Goal: Transaction & Acquisition: Purchase product/service

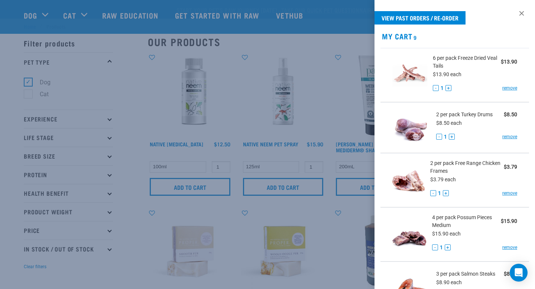
select select "336143"
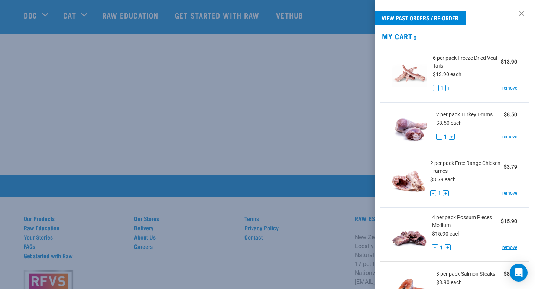
scroll to position [288, 0]
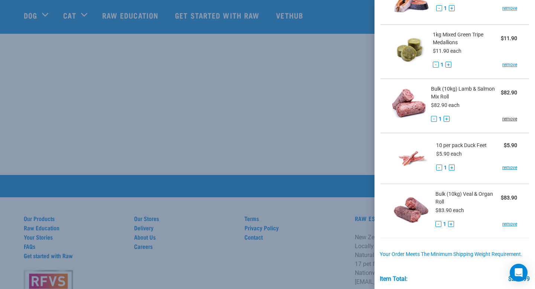
click at [515, 119] on link "remove" at bounding box center [509, 119] width 15 height 7
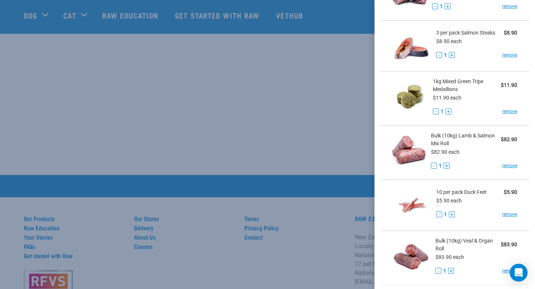
scroll to position [241, 0]
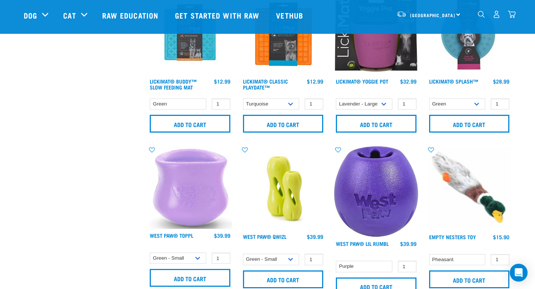
scroll to position [688, 0]
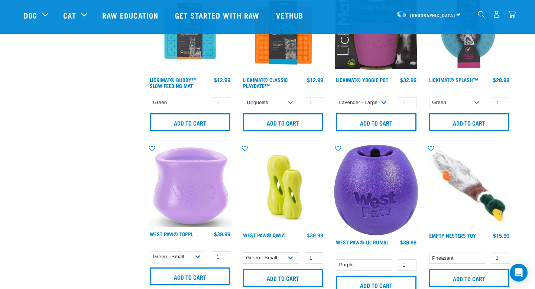
click at [512, 20] on div "9" at bounding box center [497, 14] width 38 height 17
click at [512, 18] on img "dropdown navigation" at bounding box center [512, 14] width 8 height 8
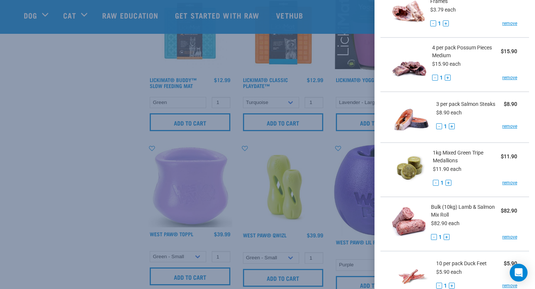
scroll to position [174, 0]
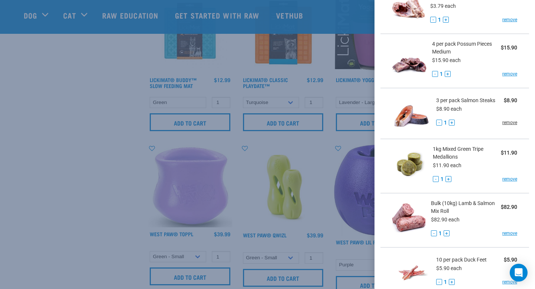
click at [515, 122] on link "remove" at bounding box center [509, 122] width 15 height 7
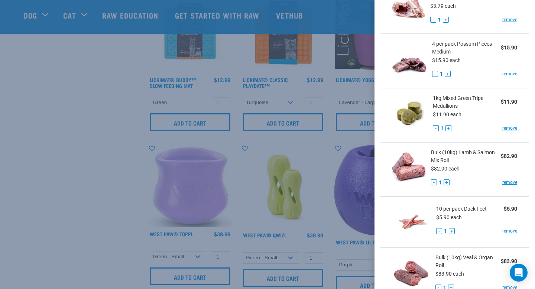
click at [505, 178] on div "Bulk (10kg) Lamb & Salmon Mix Roll $82.90 $82.90 each - 1 + remove" at bounding box center [472, 170] width 92 height 42
click at [513, 233] on link "remove" at bounding box center [509, 231] width 15 height 7
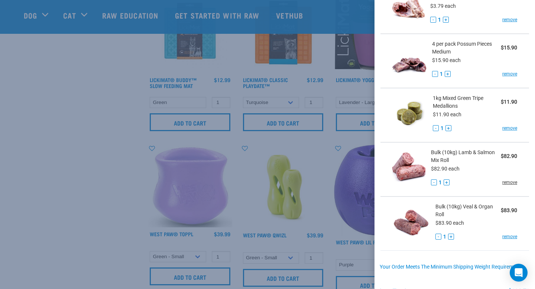
click at [515, 183] on link "remove" at bounding box center [509, 182] width 15 height 7
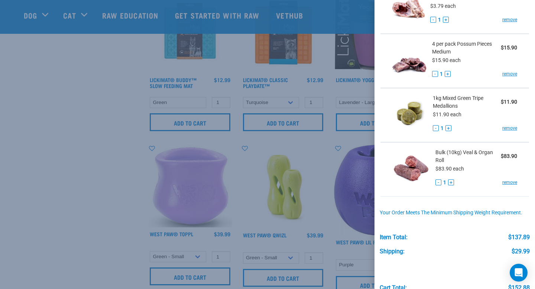
scroll to position [174, 0]
click at [509, 129] on link "remove" at bounding box center [509, 127] width 15 height 7
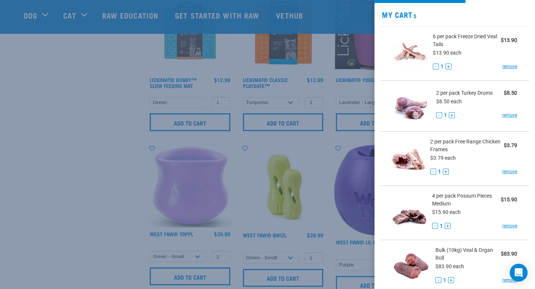
scroll to position [22, 0]
click at [512, 67] on link "remove" at bounding box center [509, 66] width 15 height 7
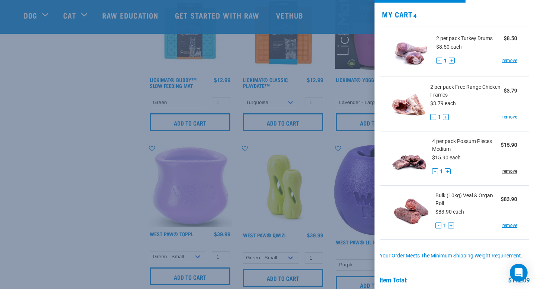
click at [509, 174] on link "remove" at bounding box center [509, 171] width 15 height 7
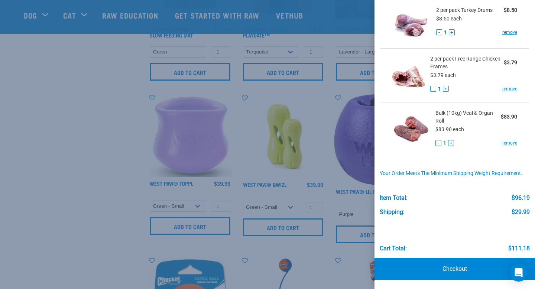
scroll to position [739, 0]
